Goal: Find contact information: Find contact information

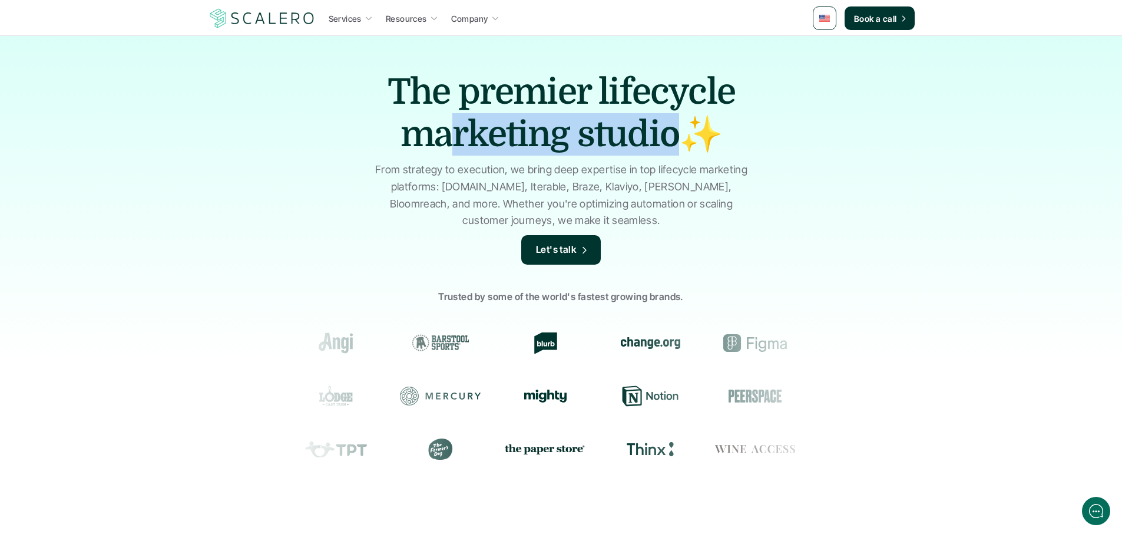
drag, startPoint x: 446, startPoint y: 130, endPoint x: 677, endPoint y: 140, distance: 231.2
click at [677, 140] on h1 "The premier lifecycle marketing studio✨" at bounding box center [561, 113] width 412 height 85
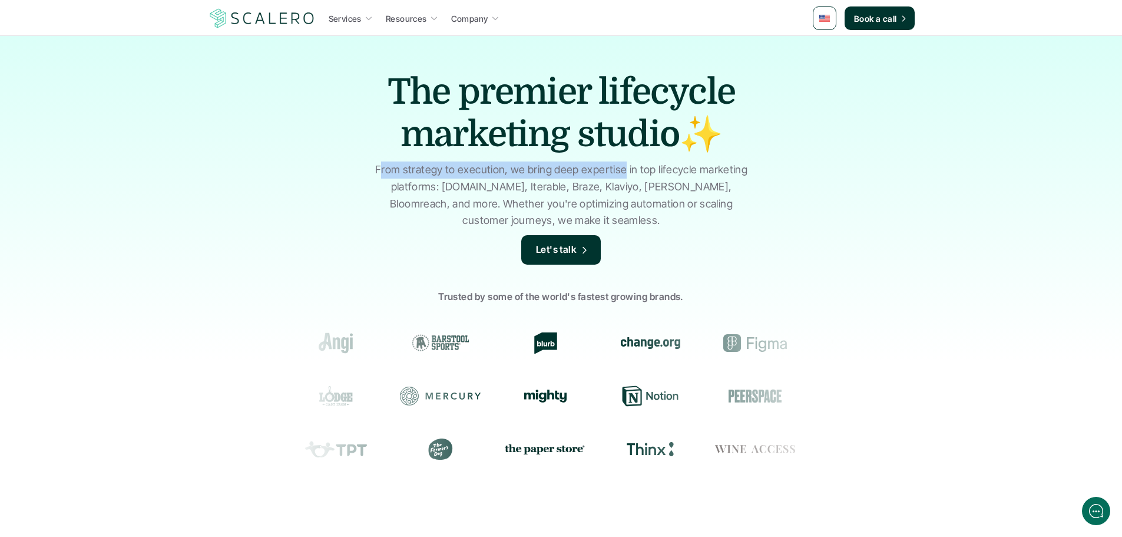
drag, startPoint x: 427, startPoint y: 171, endPoint x: 624, endPoint y: 173, distance: 198.0
click at [624, 173] on p "From strategy to execution, we bring deep expertise in top lifecycle marketing …" at bounding box center [561, 195] width 383 height 68
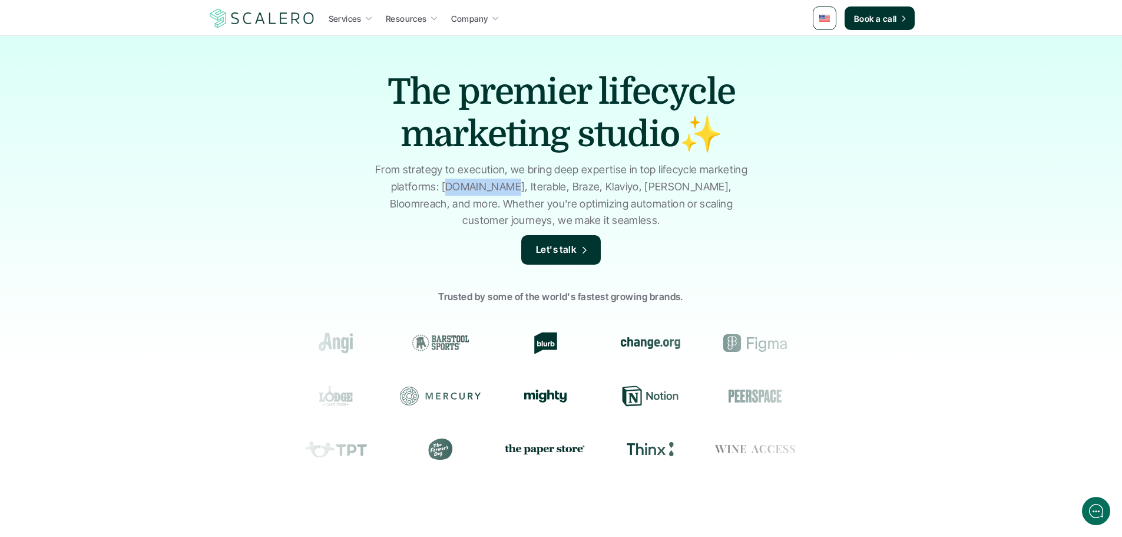
drag, startPoint x: 434, startPoint y: 187, endPoint x: 490, endPoint y: 187, distance: 55.4
click at [490, 187] on p "From strategy to execution, we bring deep expertise in top lifecycle marketing …" at bounding box center [561, 195] width 383 height 68
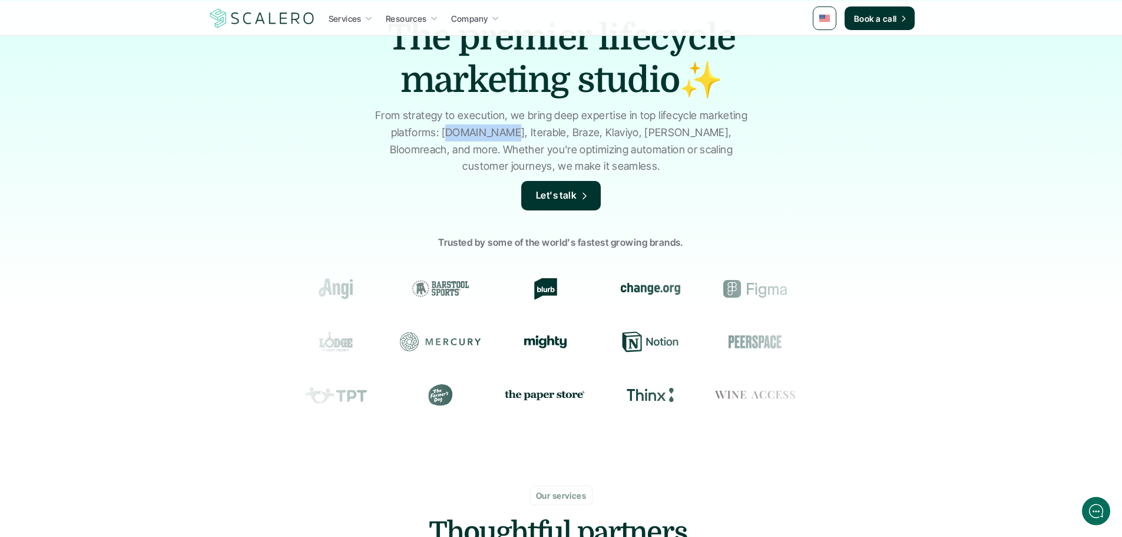
scroll to position [59, 0]
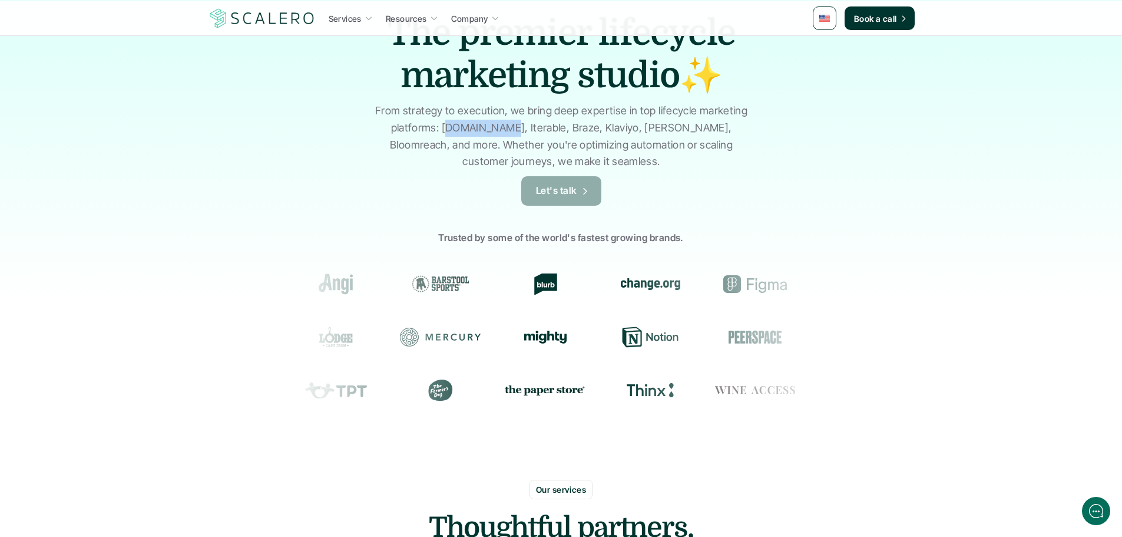
click at [576, 193] on p "Let's talk" at bounding box center [556, 190] width 41 height 15
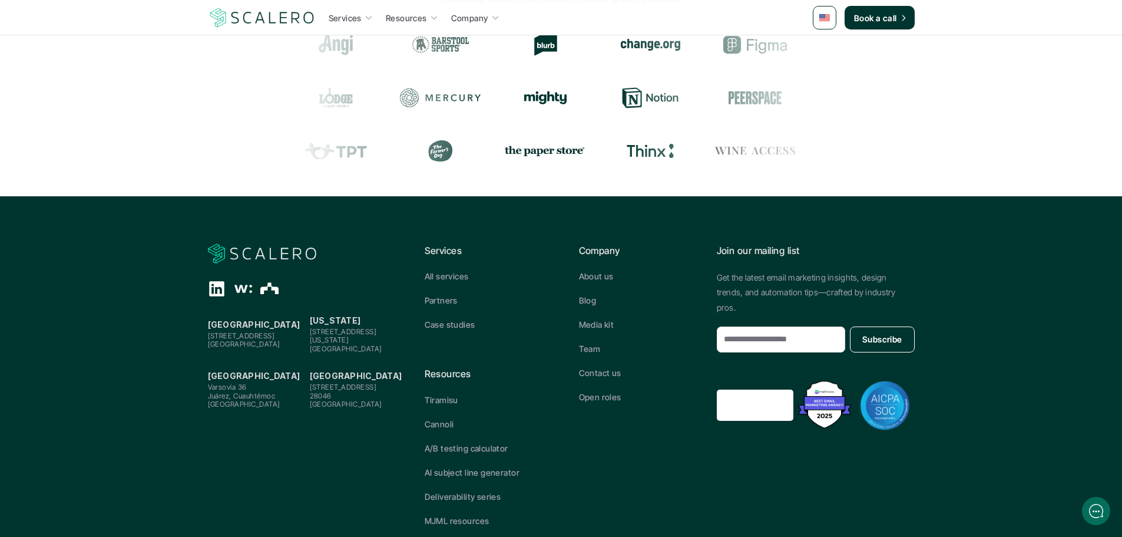
scroll to position [498, 0]
